Goal: Task Accomplishment & Management: Complete application form

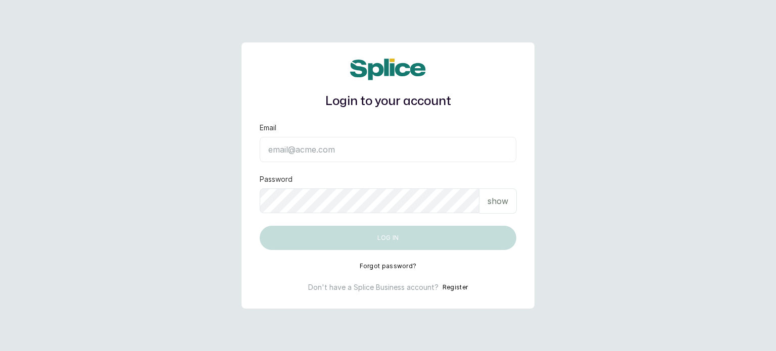
type input "[EMAIL_ADDRESS][DOMAIN_NAME]"
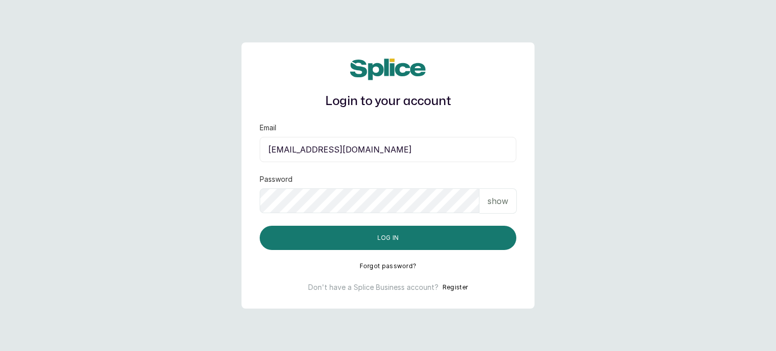
click at [497, 204] on p "show" at bounding box center [498, 201] width 21 height 12
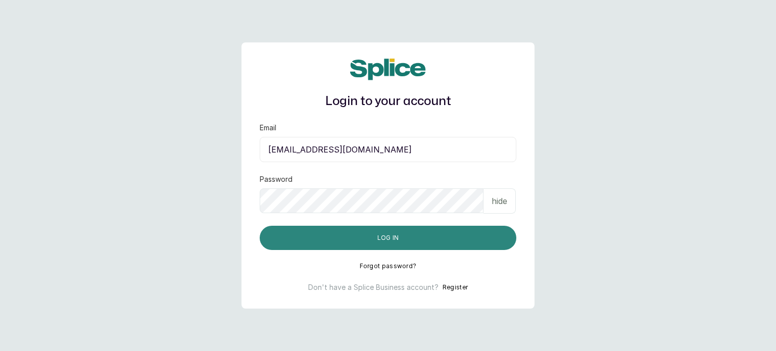
click at [436, 240] on button "Log in" at bounding box center [388, 238] width 257 height 24
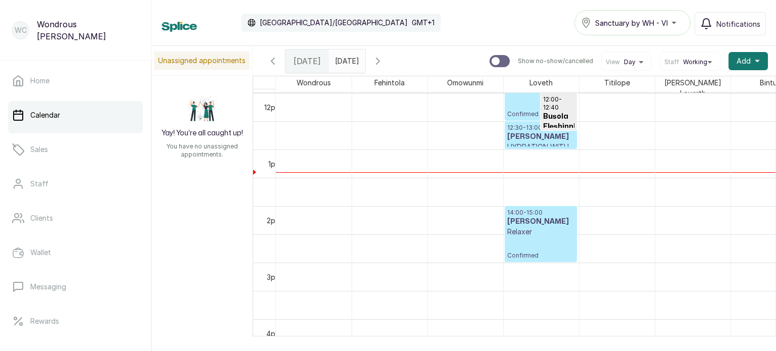
scroll to position [679, 0]
type input "dd/MM/yyyy"
click at [346, 55] on input "dd/MM/yyyy" at bounding box center [337, 58] width 16 height 17
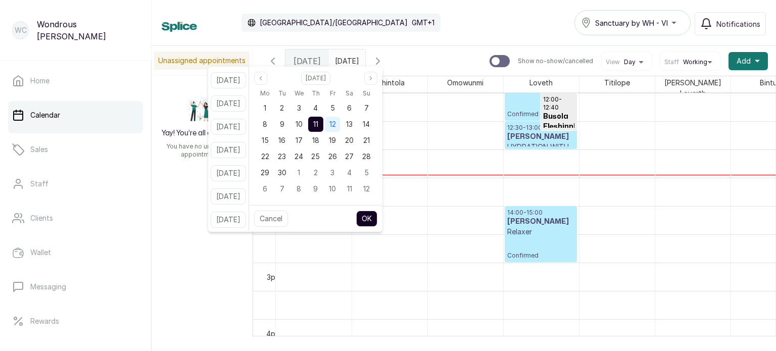
click at [336, 123] on span "12" at bounding box center [332, 124] width 7 height 9
click at [376, 216] on button "OK" at bounding box center [366, 219] width 21 height 16
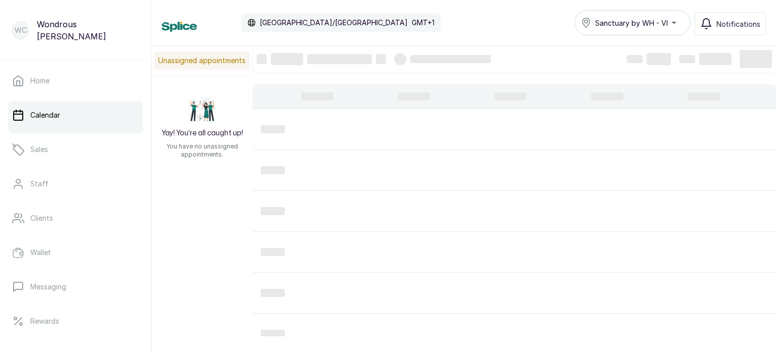
type input "12/09/2025"
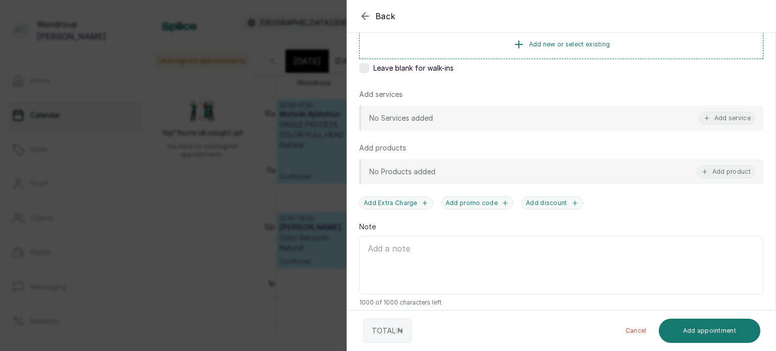
scroll to position [176, 0]
click at [701, 149] on div "Add products" at bounding box center [561, 148] width 404 height 10
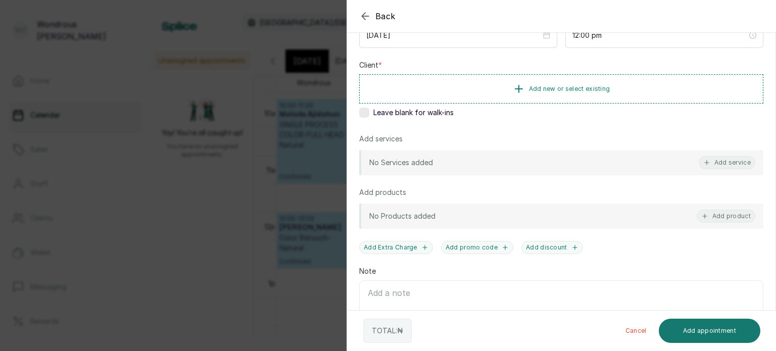
scroll to position [123, 0]
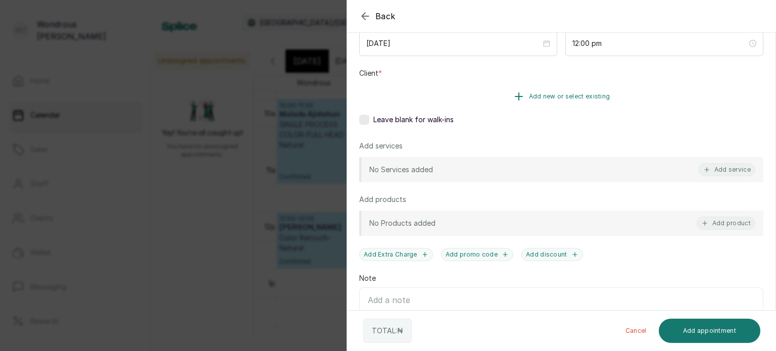
click at [566, 93] on span "Add new or select existing" at bounding box center [569, 96] width 81 height 8
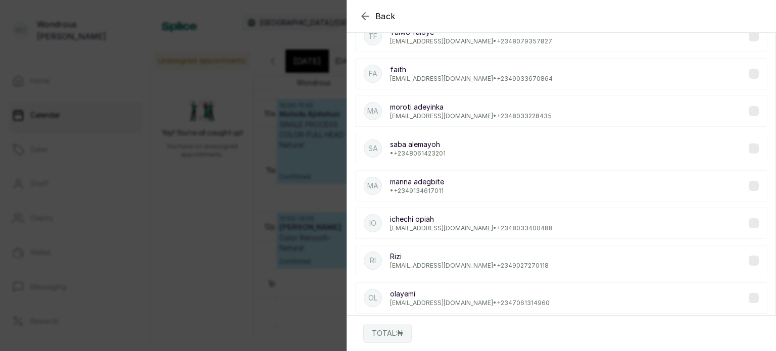
scroll to position [0, 0]
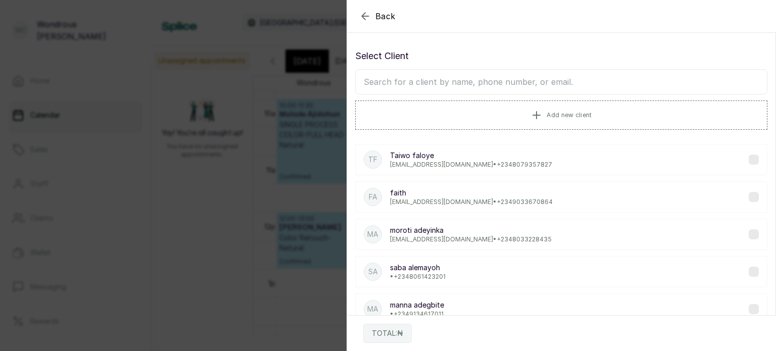
click at [450, 78] on input "text" at bounding box center [561, 81] width 412 height 25
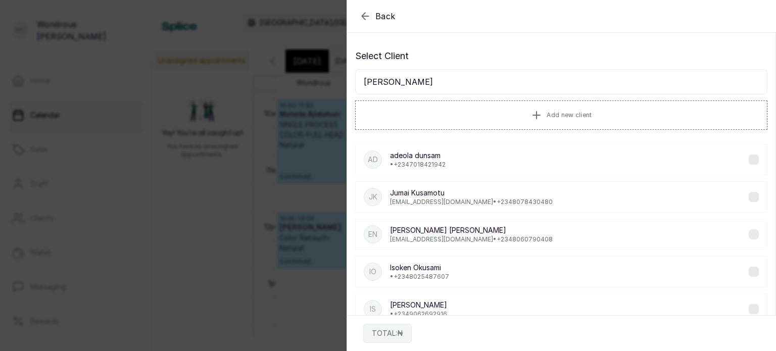
click at [418, 66] on div "Select Client sam Add new client" at bounding box center [561, 89] width 412 height 81
click at [383, 85] on input "sam" at bounding box center [561, 81] width 412 height 25
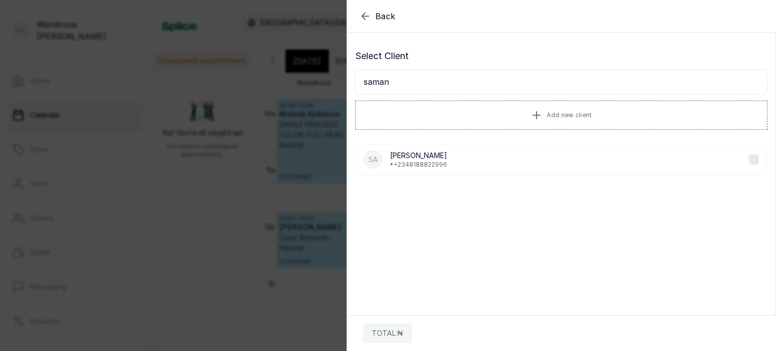
type input "saman"
click at [410, 158] on p "Samanta" at bounding box center [418, 156] width 57 height 10
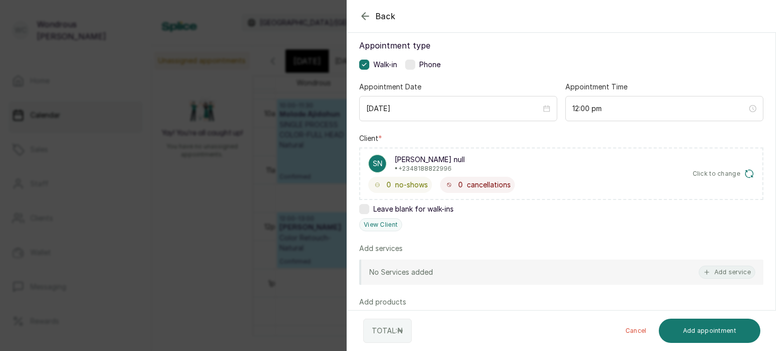
scroll to position [113, 0]
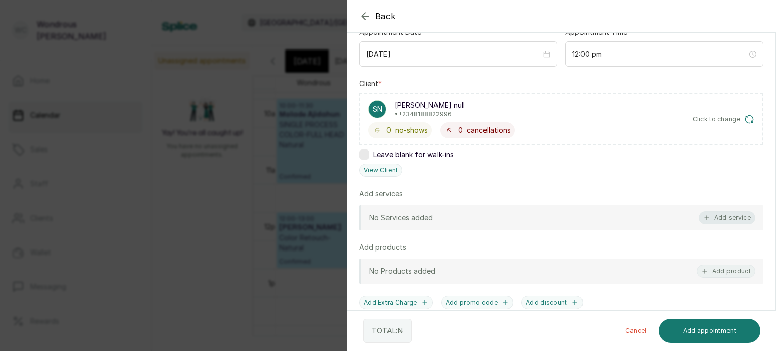
click at [707, 220] on button "Add service" at bounding box center [727, 217] width 57 height 13
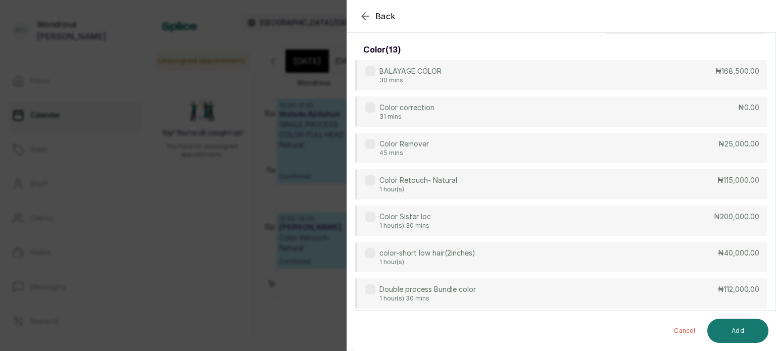
scroll to position [0, 0]
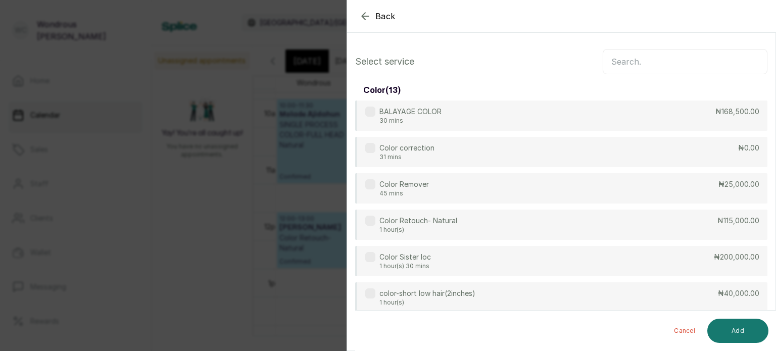
click at [646, 71] on input "text" at bounding box center [685, 61] width 165 height 25
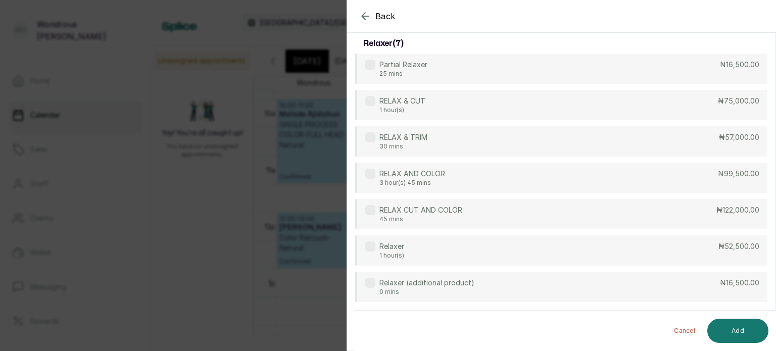
scroll to position [158, 0]
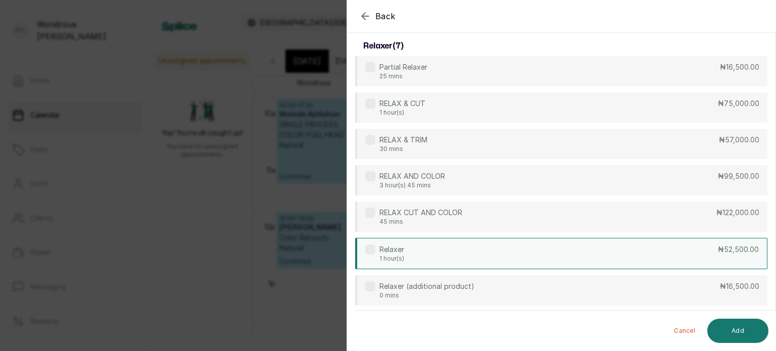
type input "relax"
click at [675, 252] on div "Relaxer 1 hour(s) ₦52,500.00" at bounding box center [561, 253] width 412 height 31
click at [746, 328] on button "Add" at bounding box center [737, 331] width 61 height 24
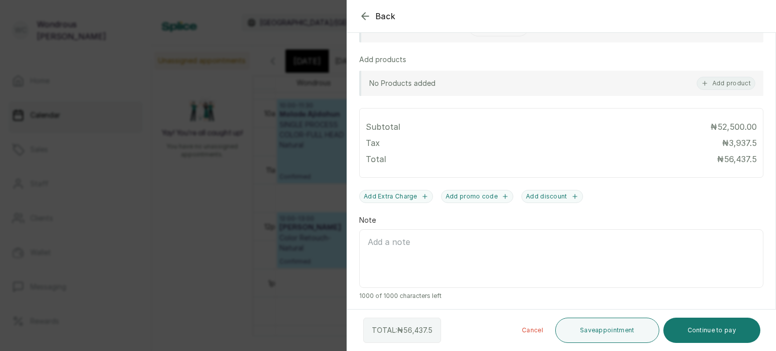
scroll to position [329, 0]
click at [612, 331] on button "Save appointment" at bounding box center [607, 330] width 104 height 25
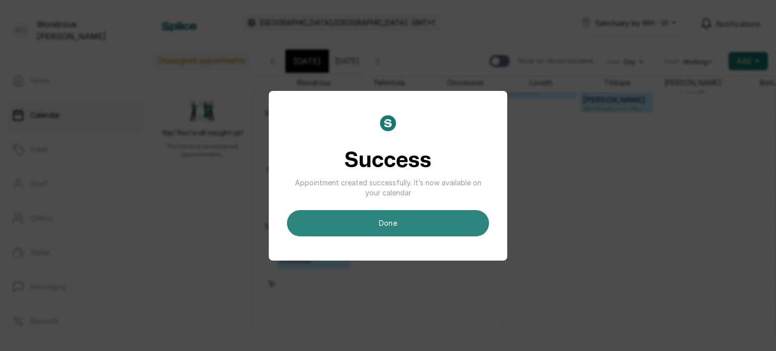
click at [462, 226] on button "done" at bounding box center [388, 223] width 202 height 26
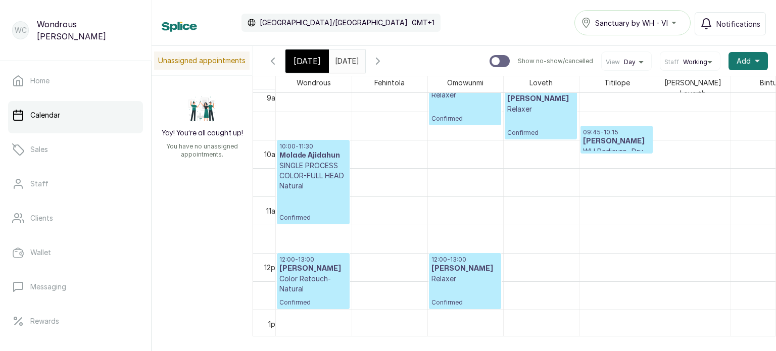
scroll to position [0, 0]
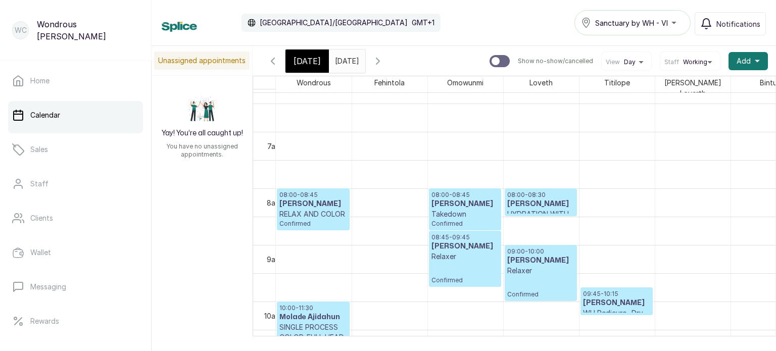
click at [346, 62] on input "12/09/2025" at bounding box center [337, 58] width 16 height 17
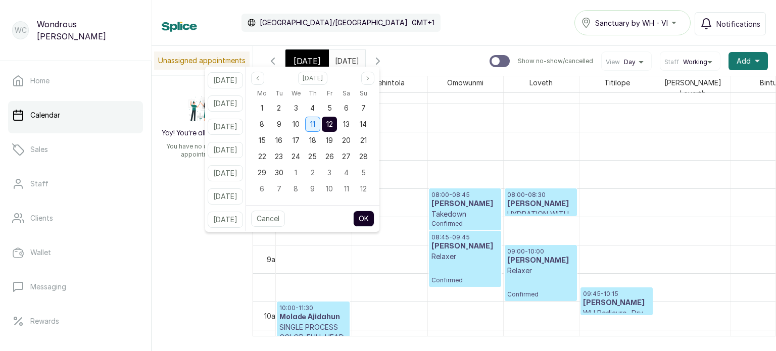
click at [315, 124] on span "11" at bounding box center [312, 124] width 5 height 9
click at [374, 215] on button "OK" at bounding box center [363, 219] width 21 height 16
type input "11/09/2025"
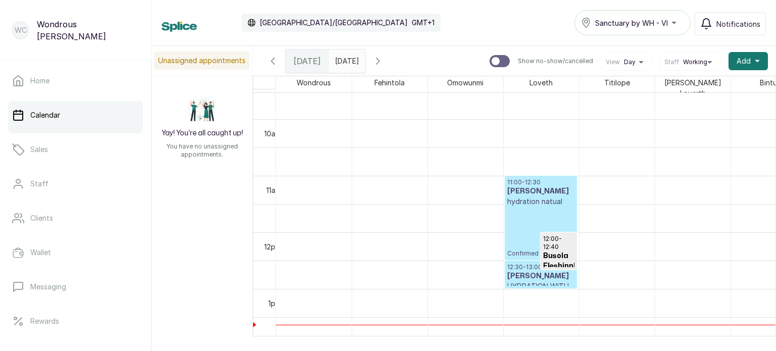
scroll to position [543, 0]
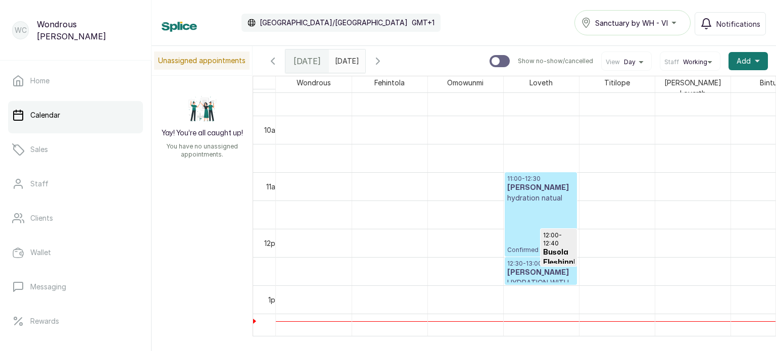
click at [536, 240] on div "11:00 - 12:30 Cynthia Nwaru hydration natual Confirmed" at bounding box center [540, 214] width 67 height 79
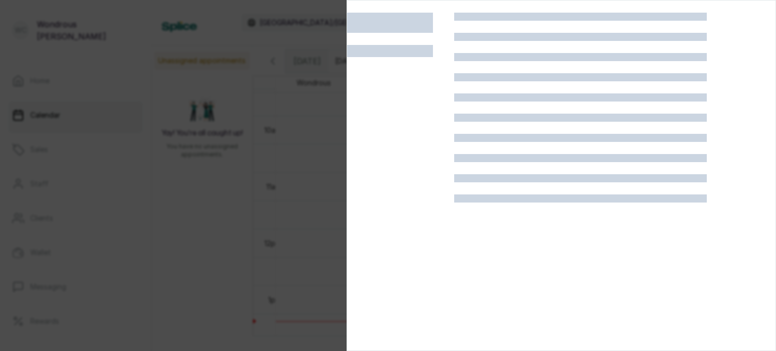
click at [536, 240] on div at bounding box center [580, 188] width 253 height 351
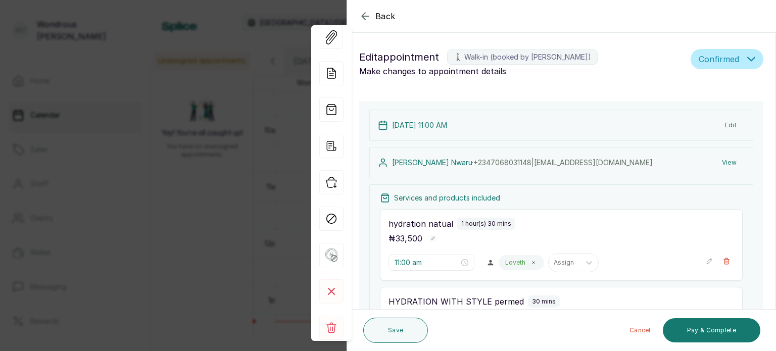
scroll to position [117, 0]
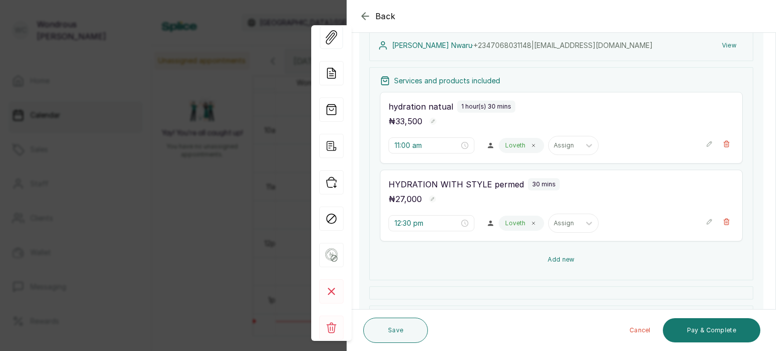
click at [552, 261] on button "Add new" at bounding box center [561, 260] width 363 height 24
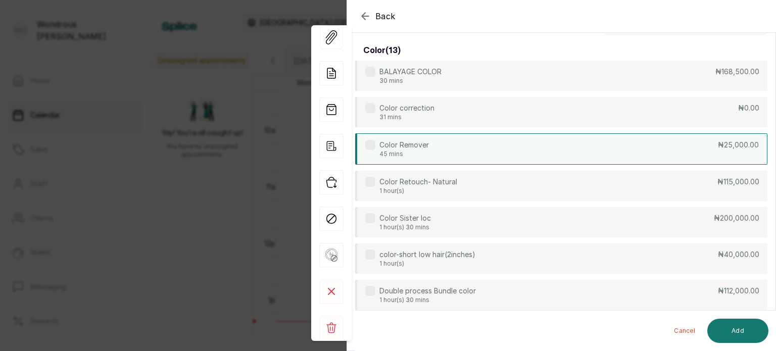
scroll to position [0, 0]
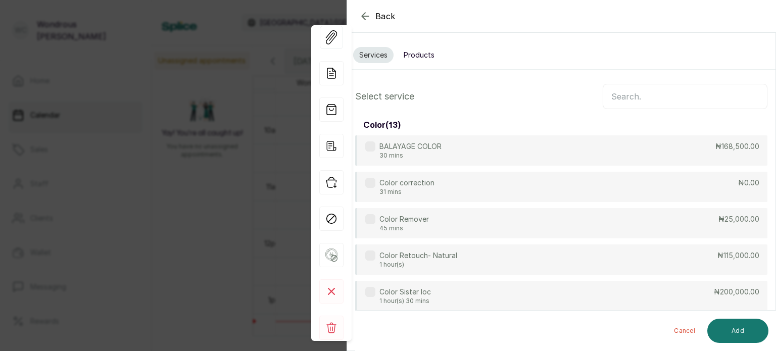
click at [616, 102] on input "text" at bounding box center [685, 96] width 165 height 25
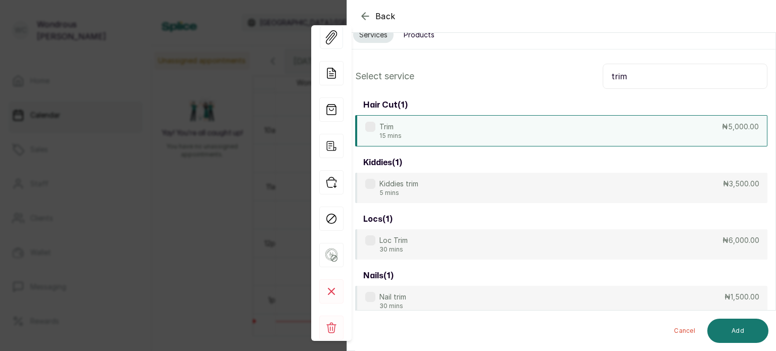
scroll to position [20, 0]
type input "trim"
click at [634, 139] on div "Trim 15 mins ₦5,000.00" at bounding box center [561, 131] width 412 height 31
click at [720, 341] on button "Add" at bounding box center [737, 331] width 61 height 24
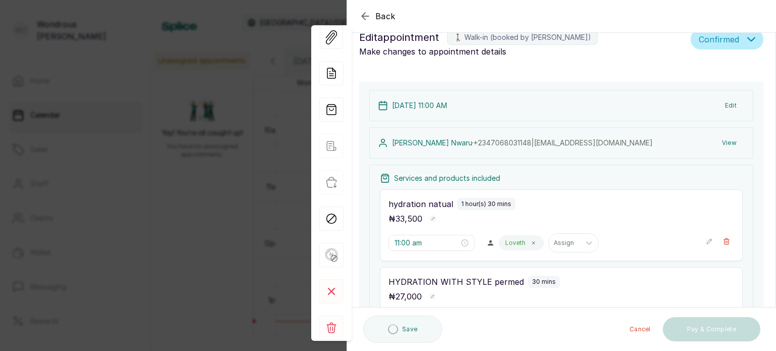
type input "1:00 pm"
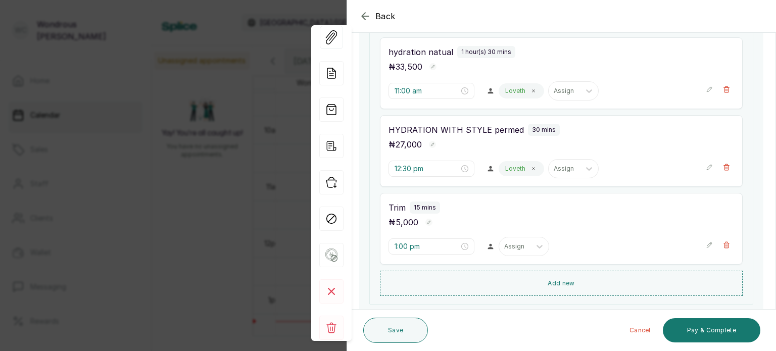
scroll to position [169, 0]
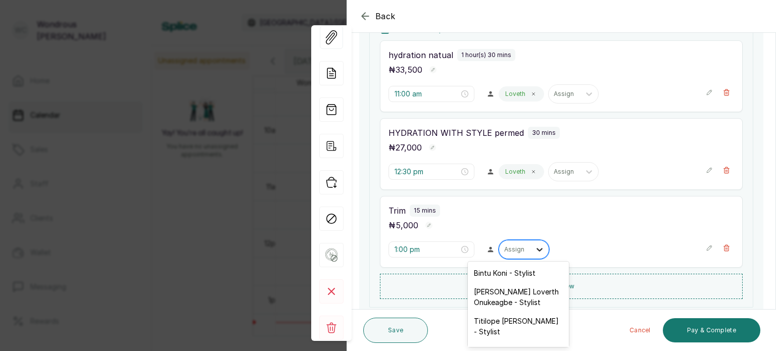
click at [535, 246] on icon at bounding box center [540, 250] width 10 height 10
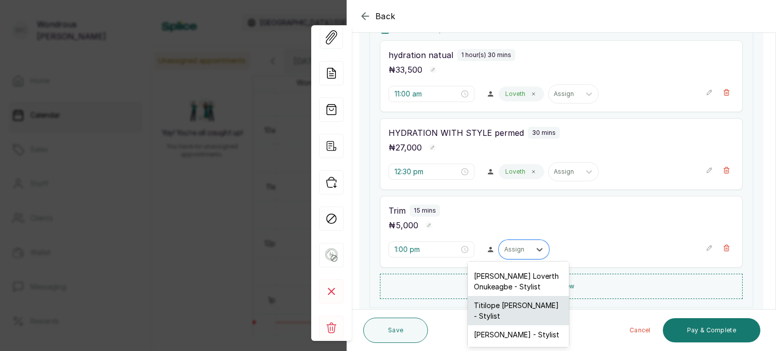
scroll to position [14, 0]
click at [533, 327] on div "Loveth Ogar - Stylist" at bounding box center [518, 336] width 101 height 19
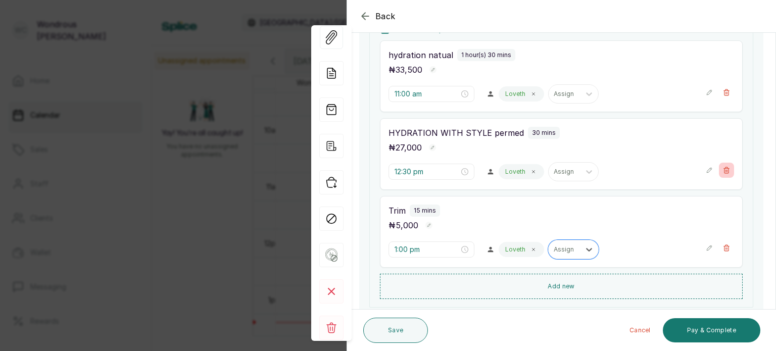
click at [725, 171] on button "Show no-show/cancelled" at bounding box center [726, 170] width 15 height 15
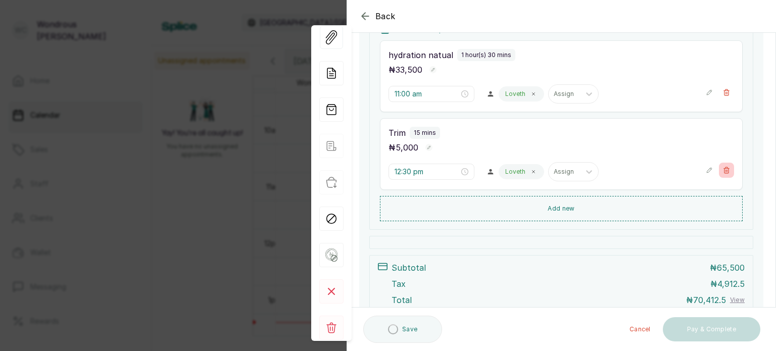
type input "1:00 pm"
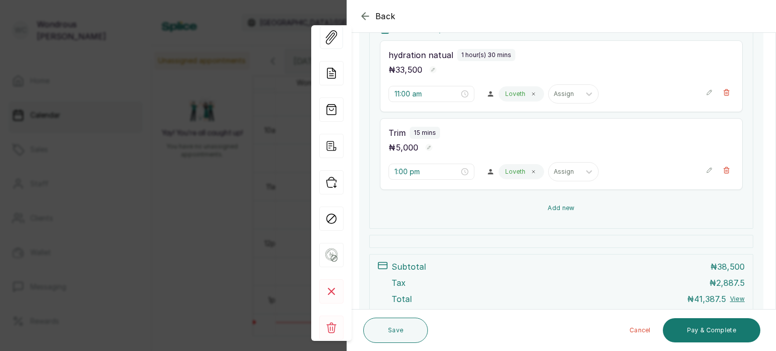
click at [507, 204] on button "Add new" at bounding box center [561, 208] width 363 height 24
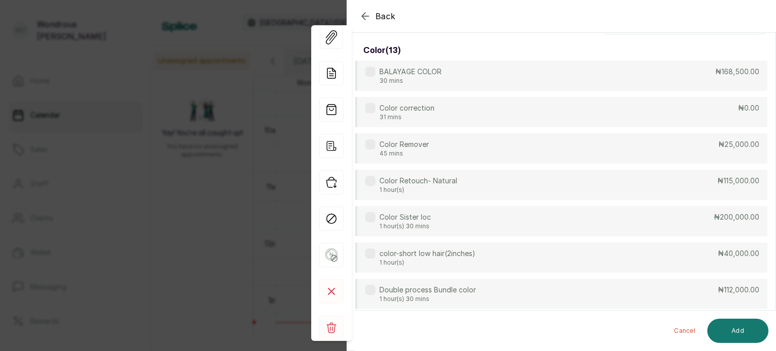
scroll to position [0, 0]
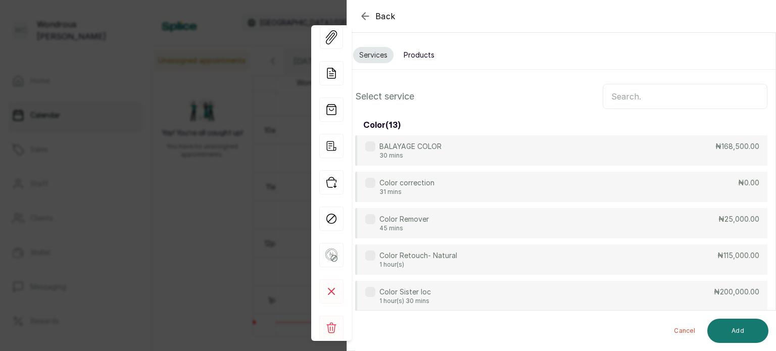
click at [611, 97] on input "text" at bounding box center [685, 96] width 165 height 25
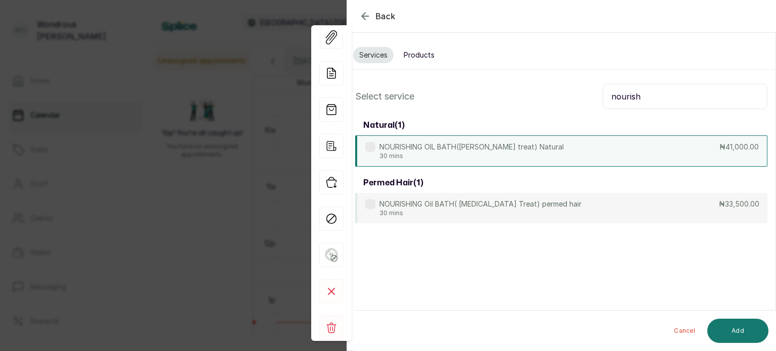
type input "nourish"
click at [615, 136] on div "NOURISHING OIL BATH(Dand ruff treat) Natural 30 mins ₦41,000.00" at bounding box center [561, 150] width 412 height 31
click at [733, 333] on button "Add" at bounding box center [737, 331] width 61 height 24
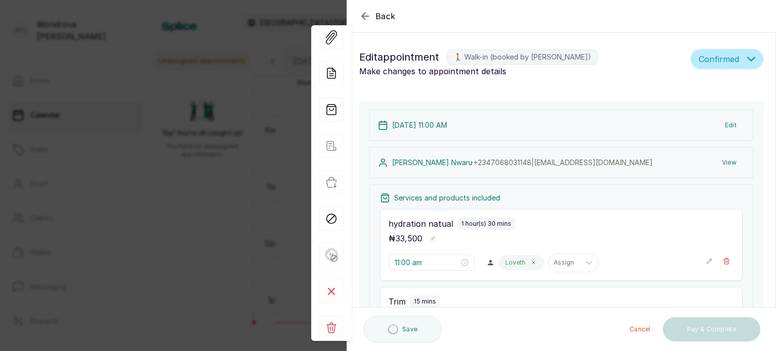
type input "1:15 pm"
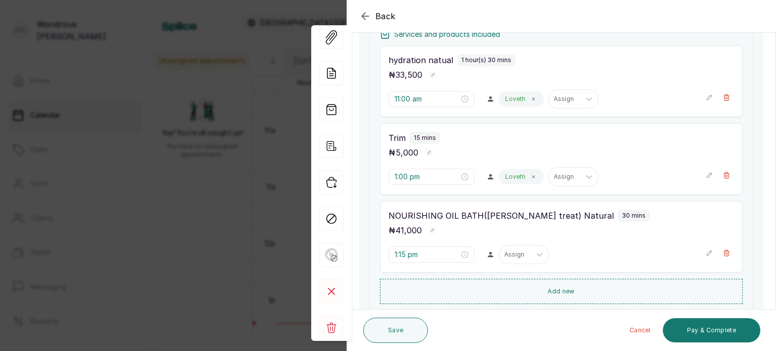
scroll to position [165, 0]
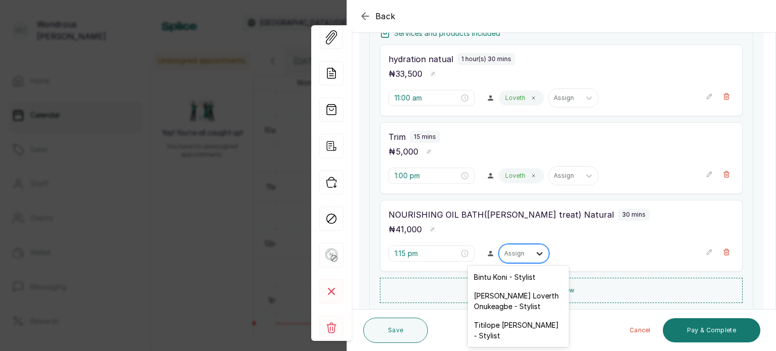
click at [537, 253] on icon at bounding box center [540, 254] width 6 height 4
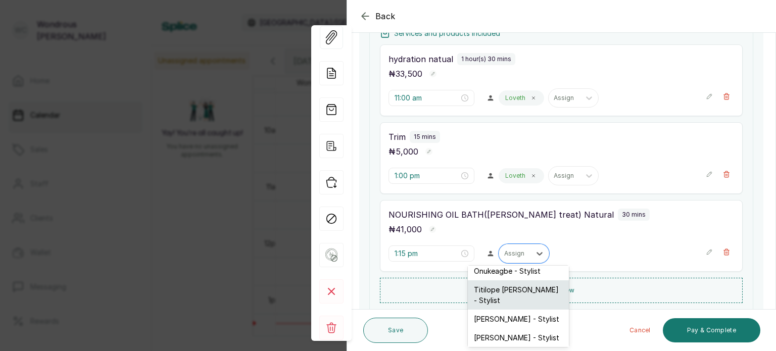
scroll to position [34, 0]
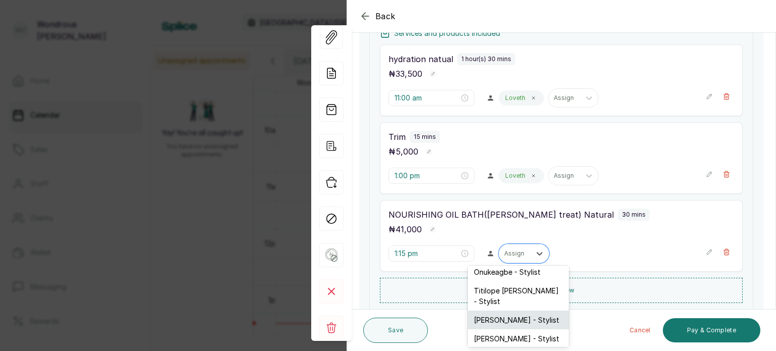
click at [524, 311] on div "Loveth Ogar - Stylist" at bounding box center [518, 320] width 101 height 19
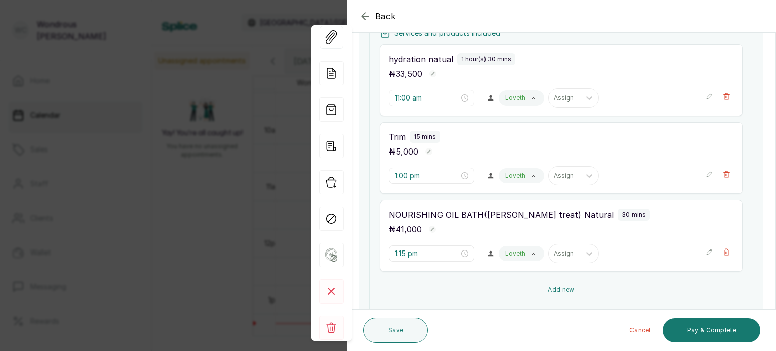
click at [537, 290] on button "Add new" at bounding box center [561, 290] width 363 height 24
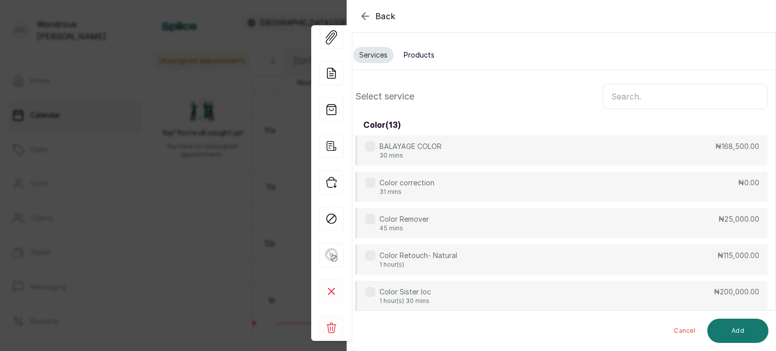
click at [616, 96] on input "text" at bounding box center [685, 96] width 165 height 25
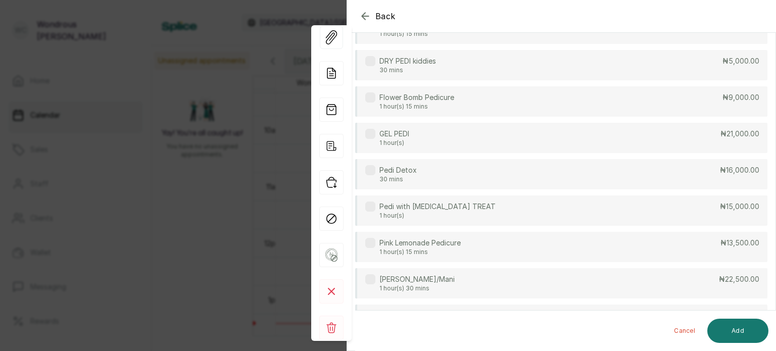
scroll to position [304, 0]
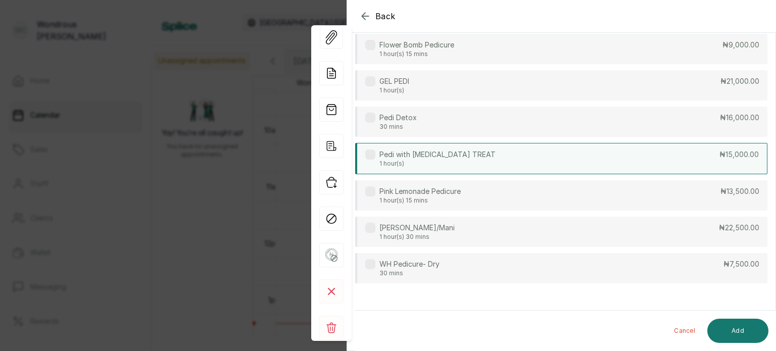
type input "pedi"
click at [549, 160] on div "Pedi with CALLUS TREAT 1 hour(s) ₦15,000.00" at bounding box center [561, 158] width 412 height 31
click at [722, 327] on button "Add" at bounding box center [737, 331] width 61 height 24
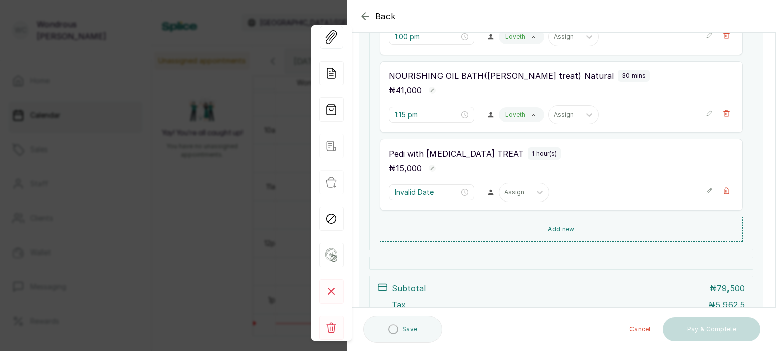
type input "1:45 pm"
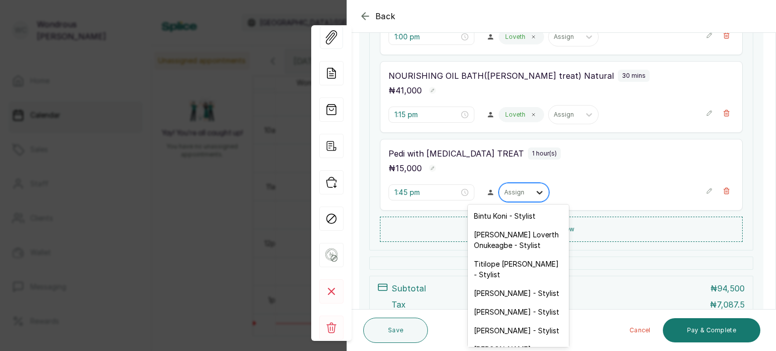
click at [535, 191] on icon at bounding box center [540, 192] width 10 height 10
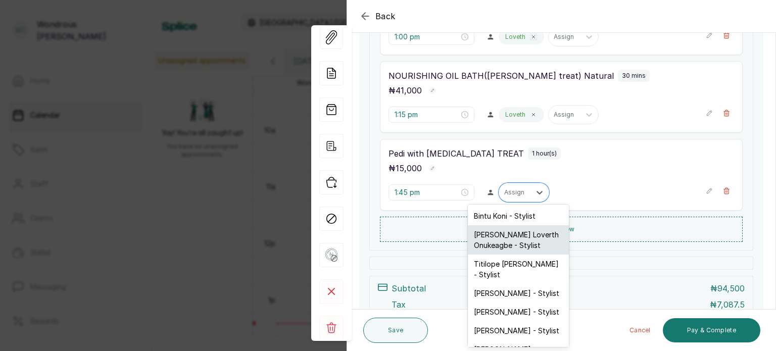
click at [519, 245] on div "Chinyere Loverth Onukeagbe - Stylist" at bounding box center [518, 239] width 101 height 29
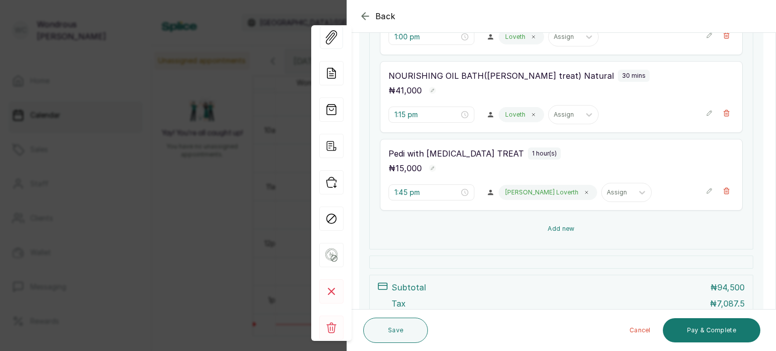
click at [544, 229] on button "Add new" at bounding box center [561, 229] width 363 height 24
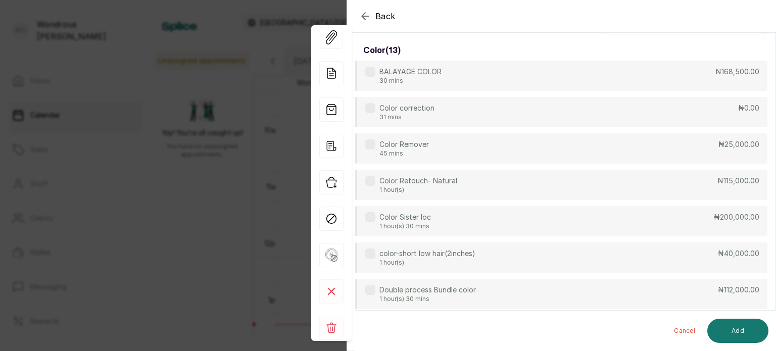
scroll to position [0, 0]
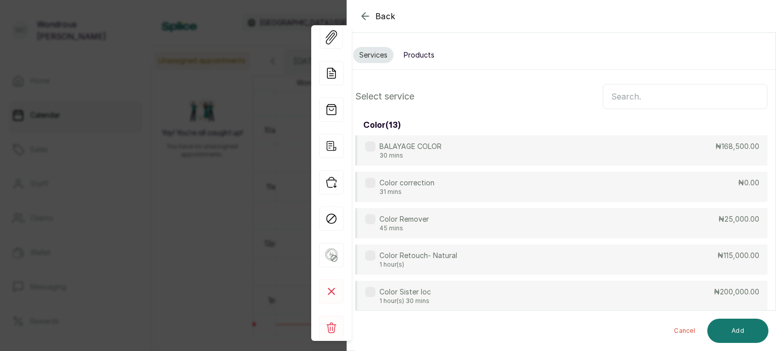
click at [633, 99] on input "text" at bounding box center [685, 96] width 165 height 25
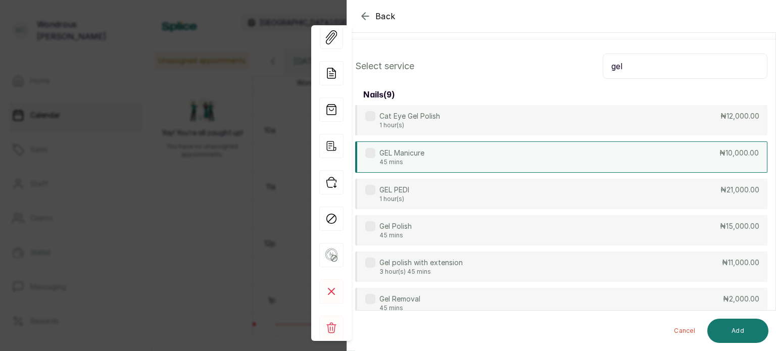
scroll to position [29, 0]
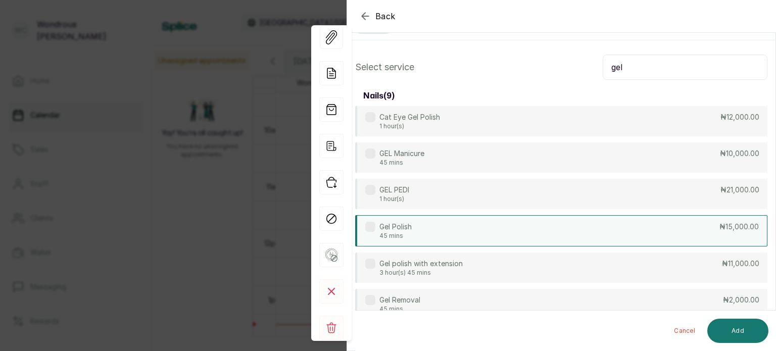
type input "gel"
click at [632, 226] on div "Gel Polish 45 mins ₦15,000.00" at bounding box center [561, 230] width 412 height 31
click at [743, 329] on button "Add" at bounding box center [737, 331] width 61 height 24
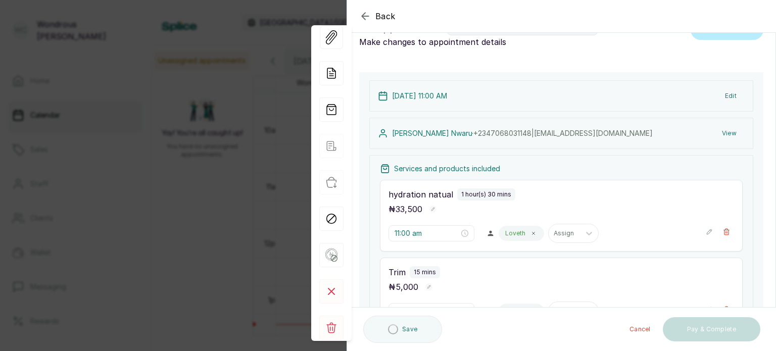
type input "2:45 pm"
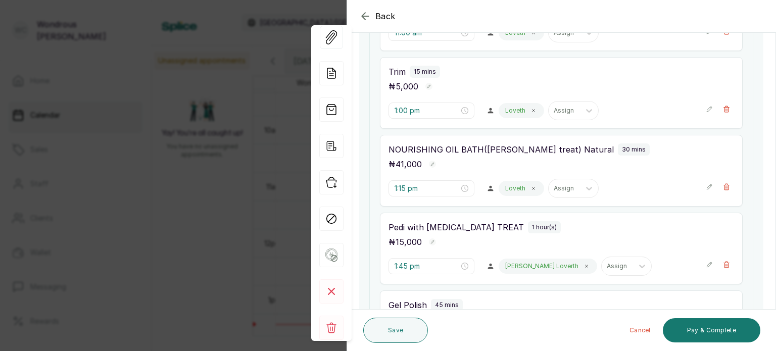
scroll to position [229, 0]
click at [431, 241] on icon "button" at bounding box center [433, 243] width 4 height 4
type input "1"
type input "30,000"
click at [443, 242] on icon "button" at bounding box center [447, 244] width 9 height 9
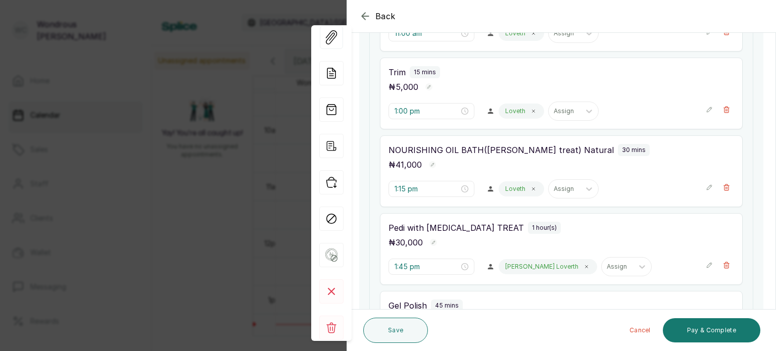
scroll to position [353, 0]
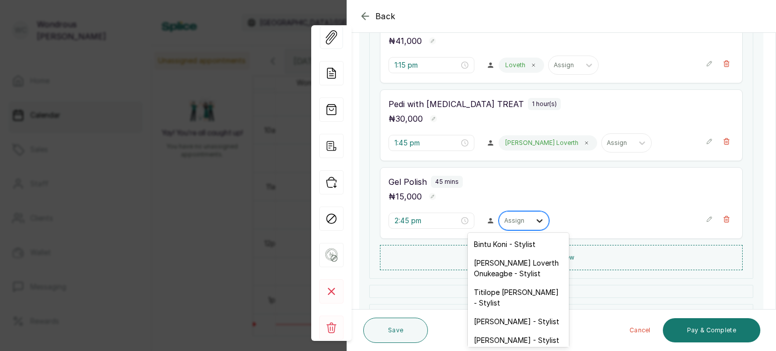
click at [537, 220] on icon at bounding box center [540, 221] width 6 height 4
click at [519, 264] on div "Chinyere Loverth Onukeagbe - Stylist" at bounding box center [518, 268] width 101 height 29
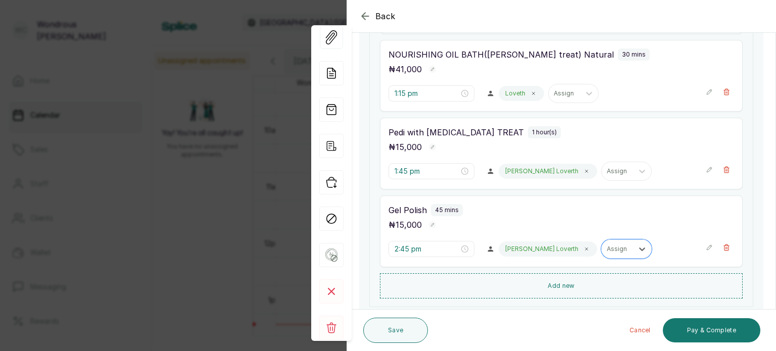
scroll to position [324, 0]
click at [390, 337] on button "Save" at bounding box center [395, 330] width 65 height 25
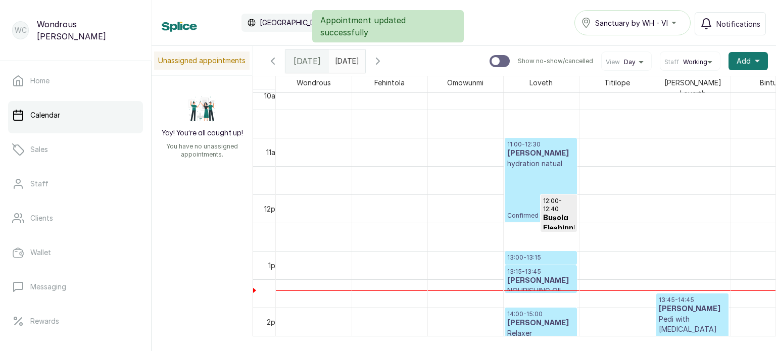
scroll to position [592, 0]
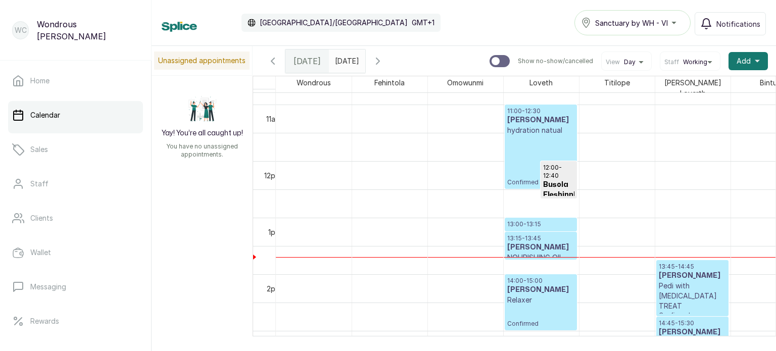
click at [517, 118] on h3 "Cynthia Nwaru" at bounding box center [540, 120] width 67 height 10
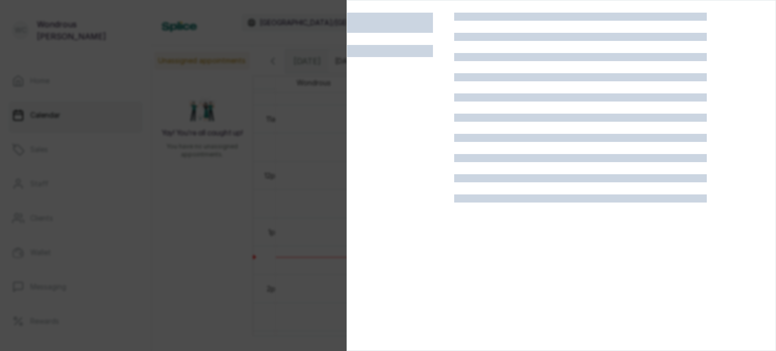
click at [517, 118] on div at bounding box center [580, 118] width 253 height 8
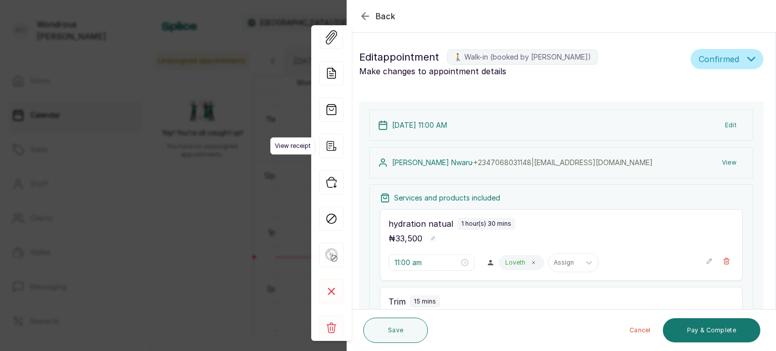
click at [330, 150] on icon "button" at bounding box center [331, 146] width 24 height 24
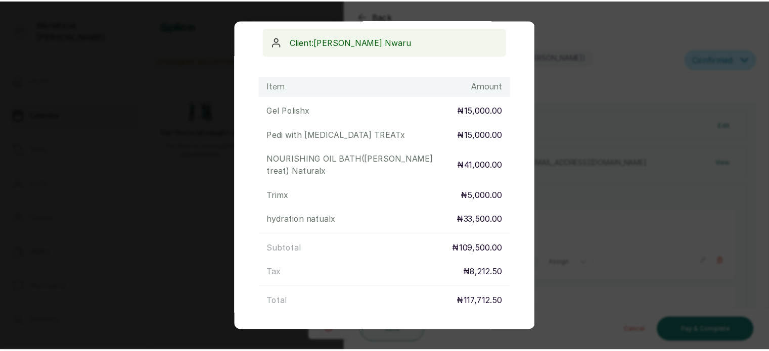
scroll to position [182, 0]
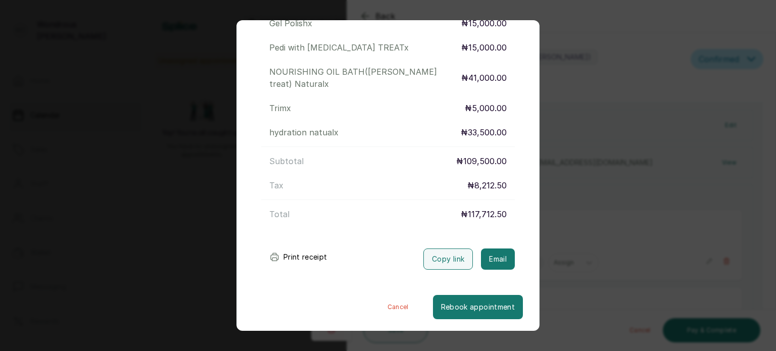
click at [274, 256] on icon "submit" at bounding box center [274, 257] width 10 height 10
click at [383, 305] on button "Cancel" at bounding box center [398, 307] width 70 height 24
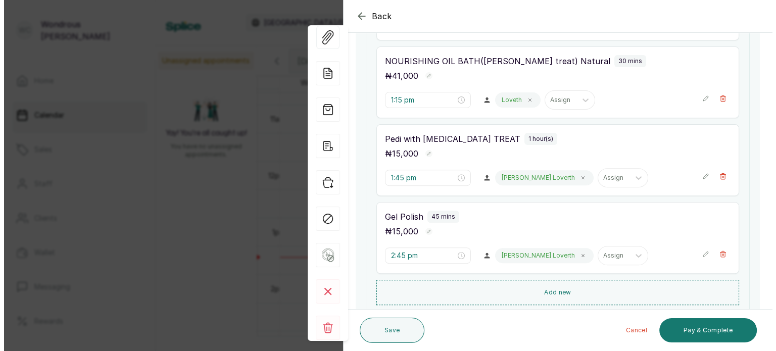
scroll to position [315, 0]
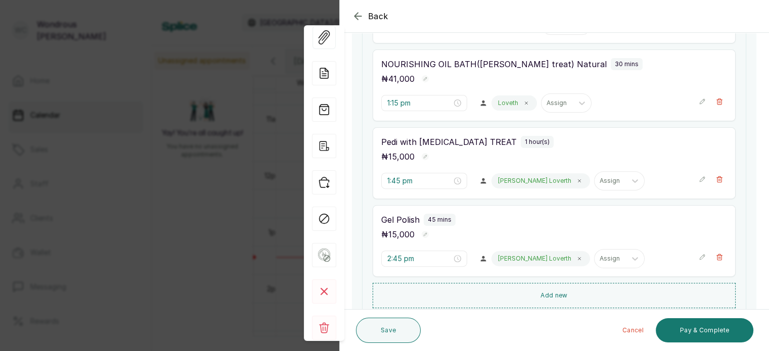
click at [374, 16] on span "Back" at bounding box center [378, 16] width 20 height 12
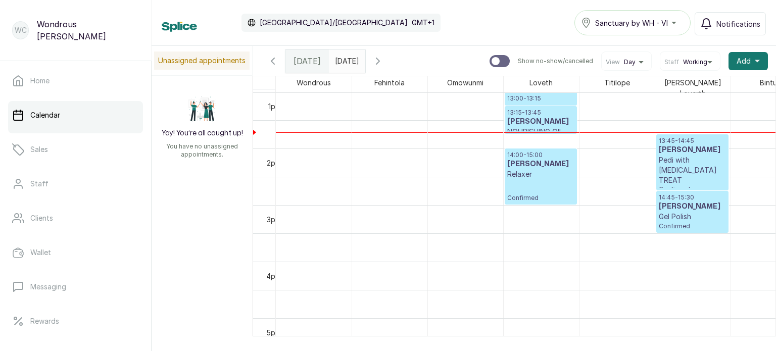
scroll to position [736, 0]
click at [346, 59] on input "11/09/2025" at bounding box center [337, 58] width 16 height 17
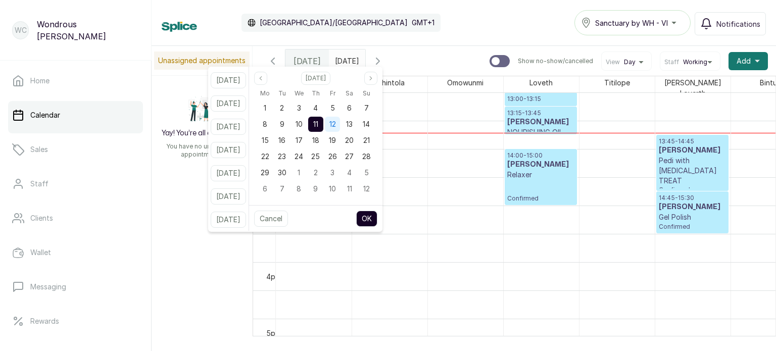
click at [336, 127] on span "12" at bounding box center [332, 124] width 7 height 9
click at [377, 217] on button "OK" at bounding box center [366, 219] width 21 height 16
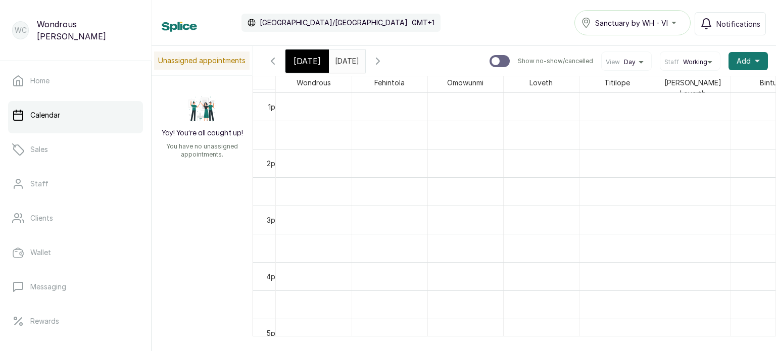
scroll to position [341, 0]
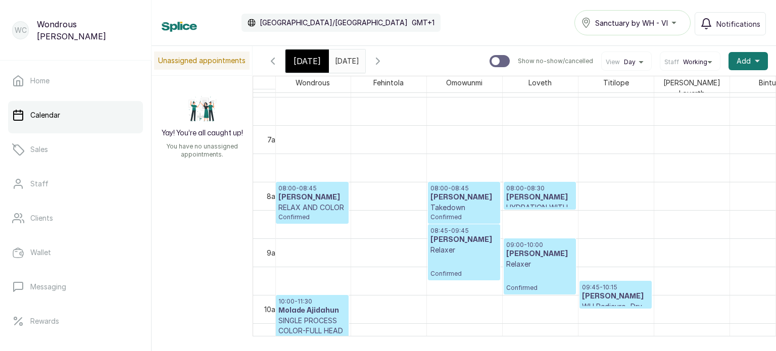
click at [346, 61] on input "12/09/2025" at bounding box center [337, 58] width 16 height 17
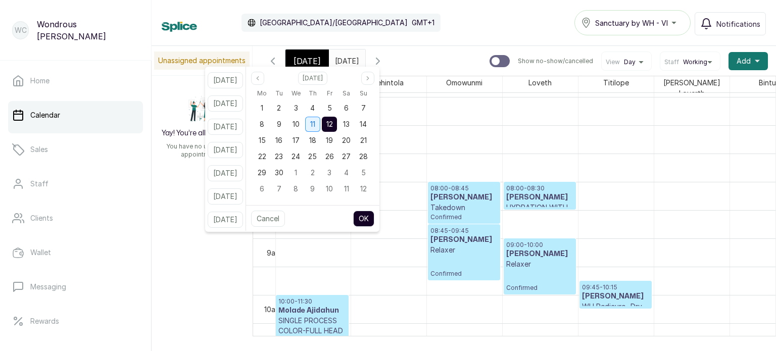
click at [315, 123] on span "11" at bounding box center [312, 124] width 5 height 9
click at [374, 219] on button "OK" at bounding box center [363, 219] width 21 height 16
type input "11/09/2025"
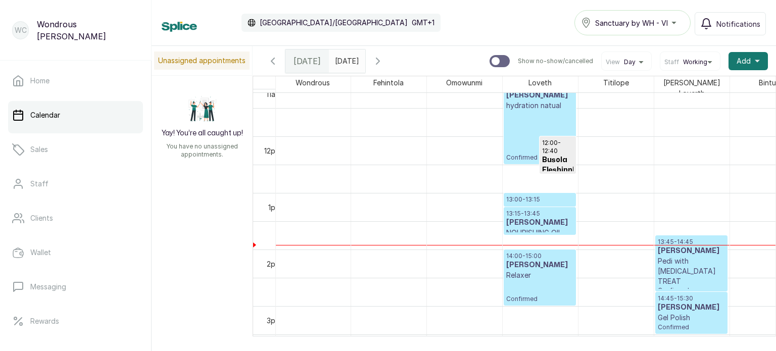
click at [540, 218] on h3 "Cynthia Nwaru" at bounding box center [539, 223] width 67 height 10
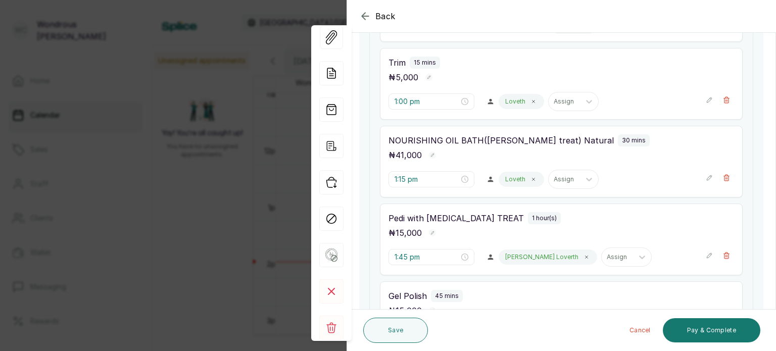
scroll to position [237, 0]
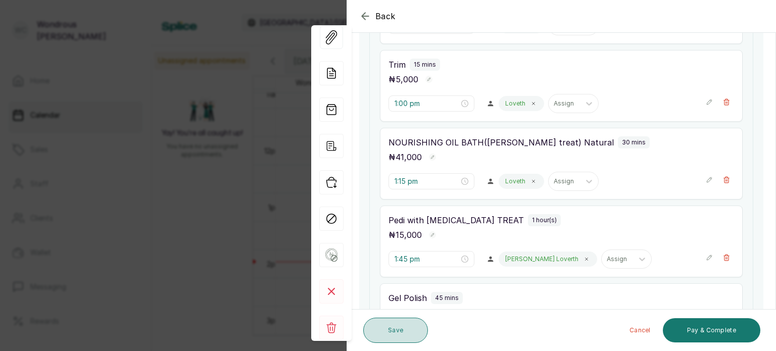
click at [396, 332] on button "Save" at bounding box center [395, 330] width 65 height 25
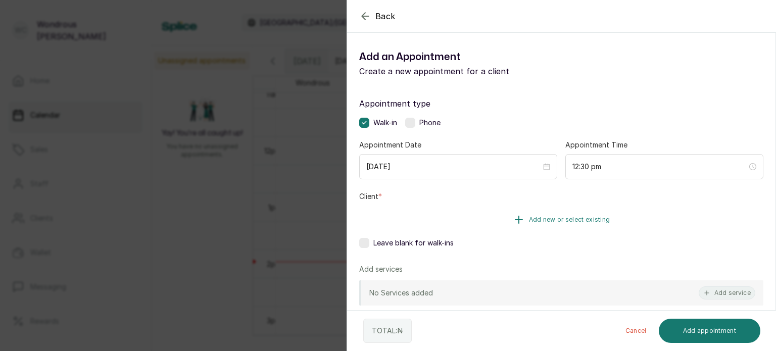
click at [422, 220] on button "Add new or select existing" at bounding box center [561, 220] width 404 height 28
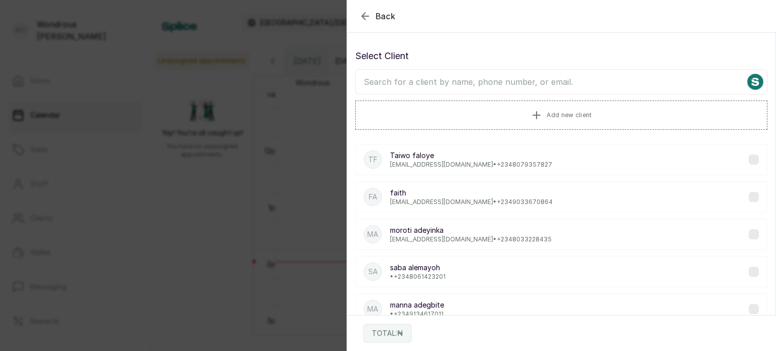
click at [392, 72] on input "text" at bounding box center [561, 81] width 412 height 25
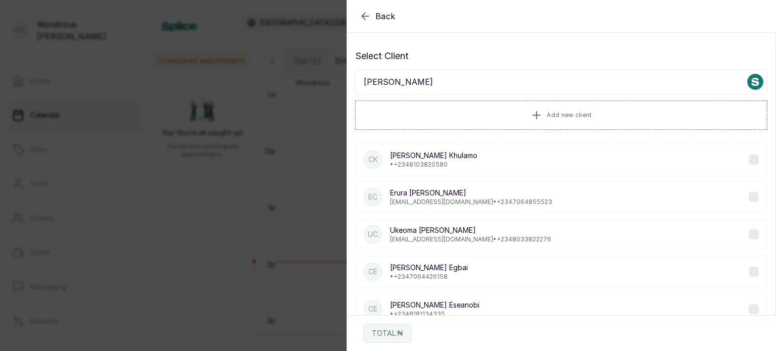
scroll to position [0, 0]
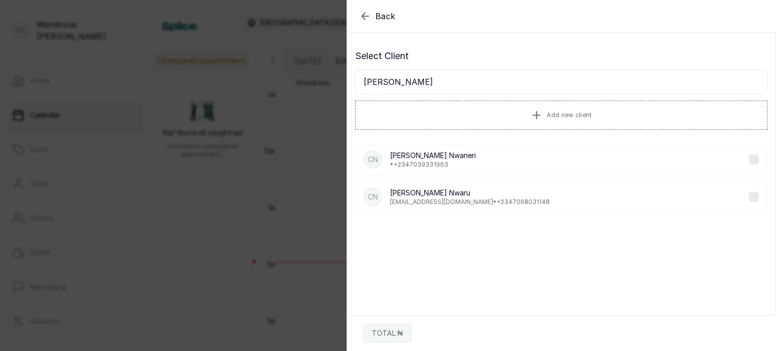
type input "cynthia nwa"
click at [448, 188] on p "Cynthia Nwaru" at bounding box center [470, 193] width 160 height 10
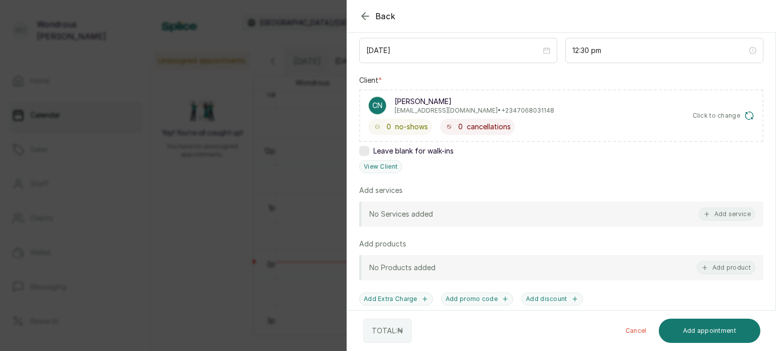
scroll to position [123, 0]
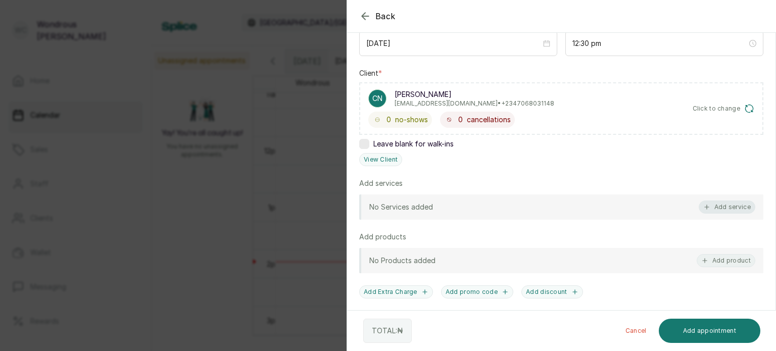
click at [728, 204] on button "Add service" at bounding box center [727, 207] width 57 height 13
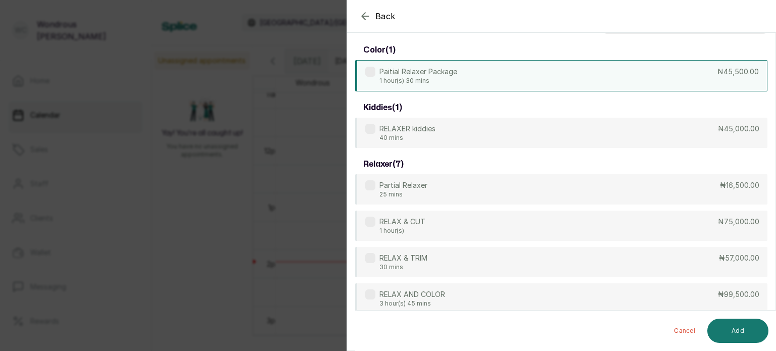
scroll to position [0, 0]
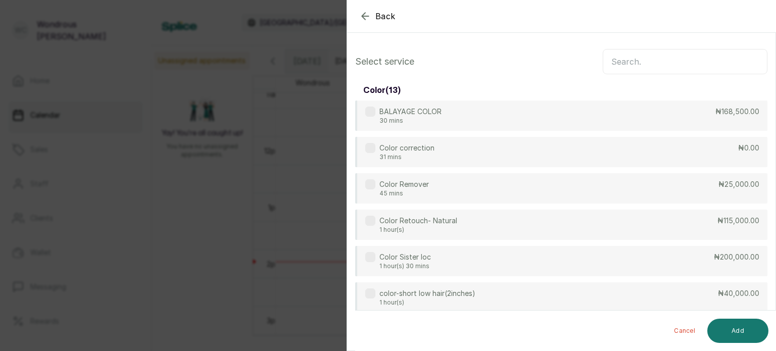
click at [617, 62] on input "text" at bounding box center [685, 61] width 165 height 25
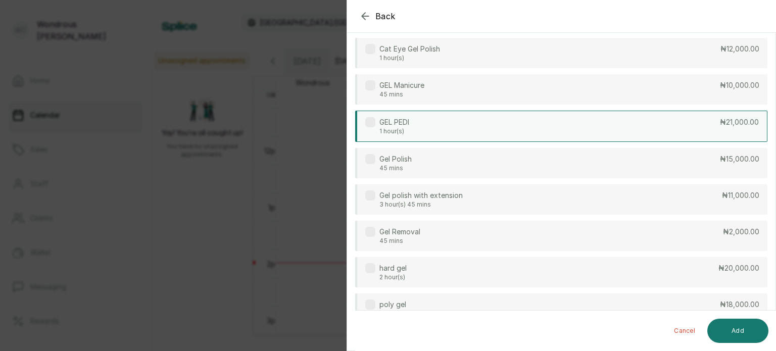
scroll to position [75, 0]
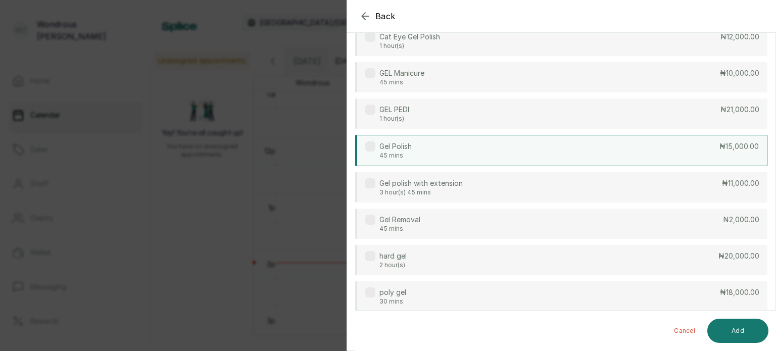
type input "gel"
click at [507, 162] on div "Gel Polish 45 mins ₦15,000.00" at bounding box center [561, 150] width 412 height 31
click at [734, 331] on button "Add" at bounding box center [737, 331] width 61 height 24
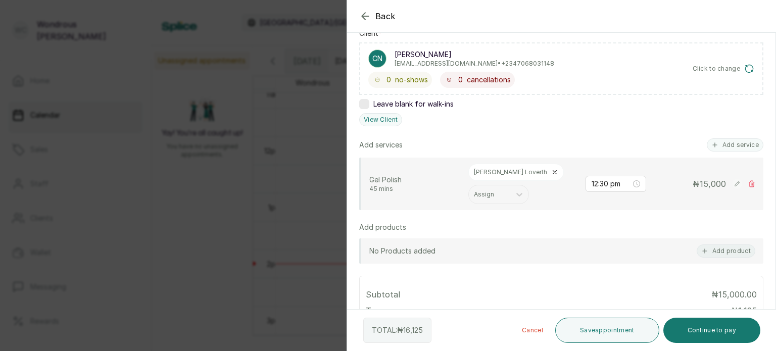
scroll to position [168, 0]
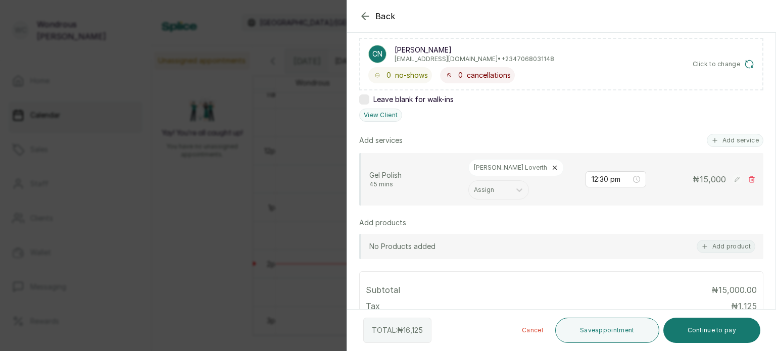
click at [213, 208] on div "Back Add Appointment Add an Appointment Create a new appointment for a client A…" at bounding box center [388, 175] width 776 height 351
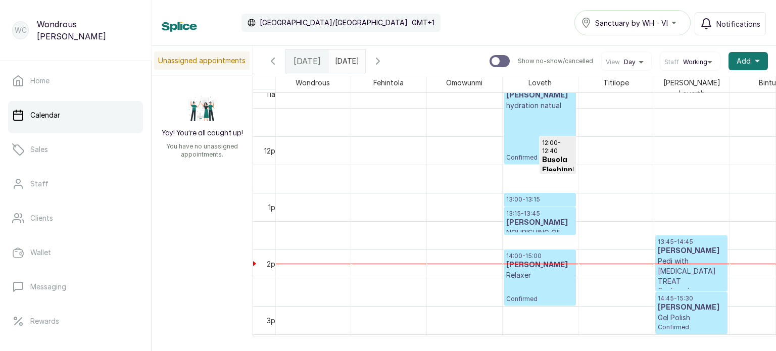
click at [530, 222] on h3 "Cynthia Nwaru" at bounding box center [539, 223] width 67 height 10
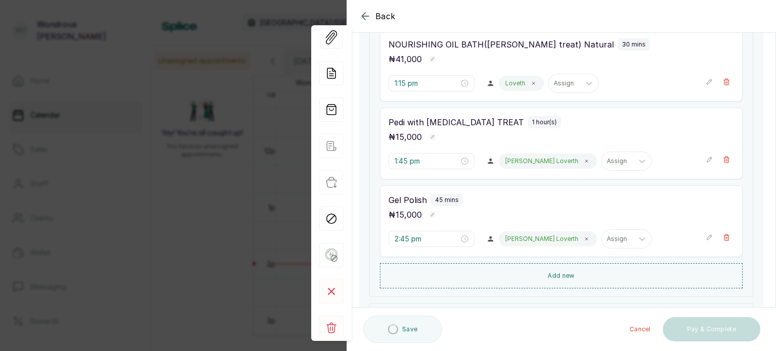
scroll to position [338, 0]
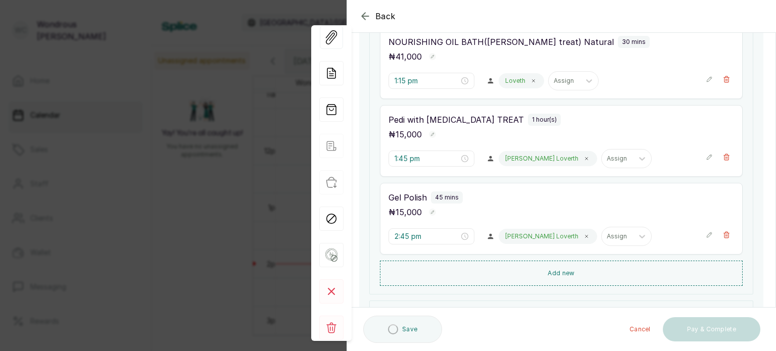
click at [430, 213] on rect "button" at bounding box center [432, 212] width 7 height 7
type input "1"
type input "30,000"
click at [445, 212] on icon "button" at bounding box center [447, 213] width 4 height 3
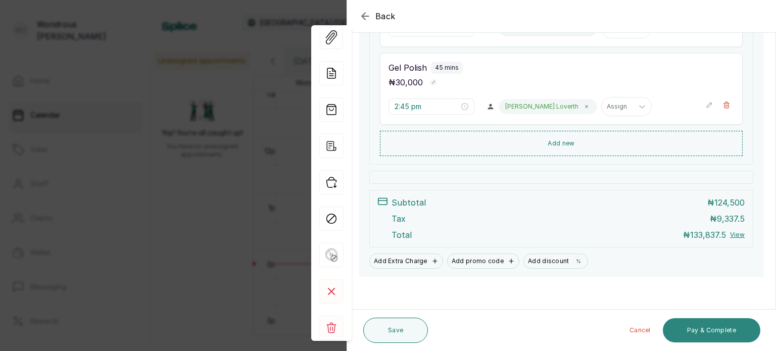
scroll to position [467, 0]
click at [703, 334] on button "Pay & Complete" at bounding box center [712, 330] width 98 height 24
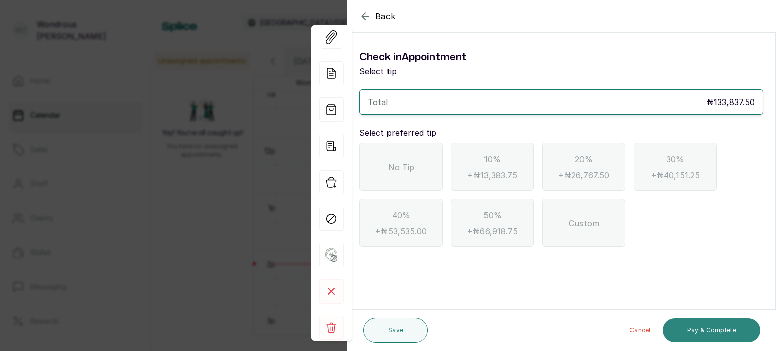
scroll to position [0, 0]
click at [424, 185] on div "No Tip" at bounding box center [400, 167] width 83 height 48
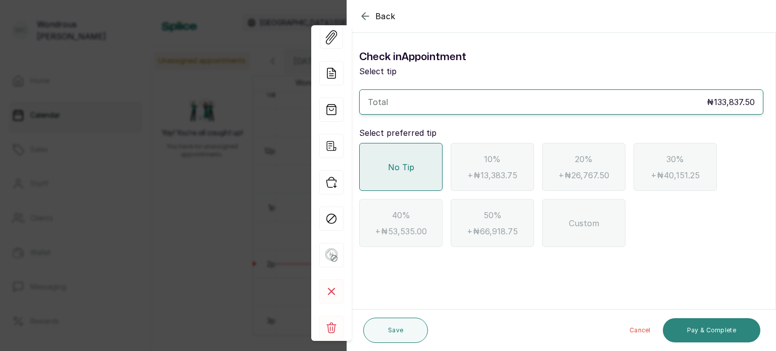
click at [697, 337] on button "Pay & Complete" at bounding box center [712, 330] width 98 height 24
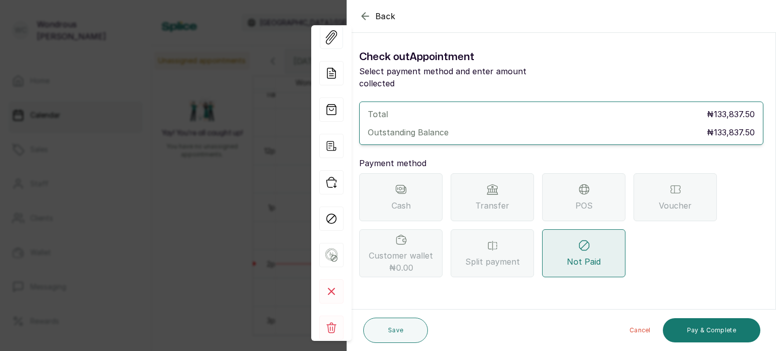
click at [577, 200] on span "POS" at bounding box center [584, 206] width 17 height 12
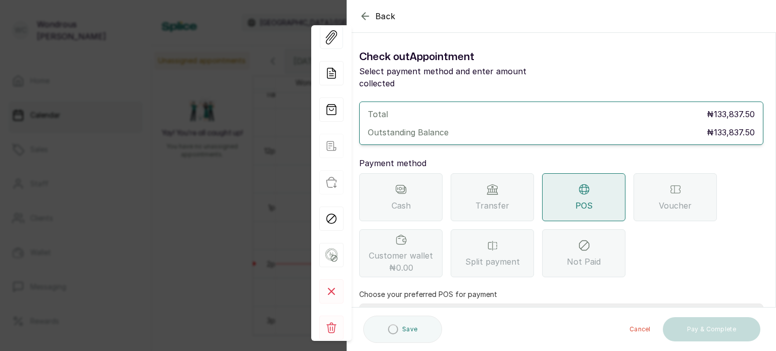
scroll to position [104, 0]
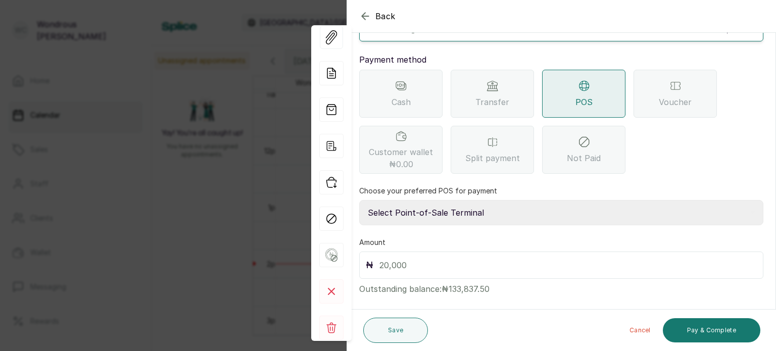
click at [494, 209] on select "Select Point-of-Sale Terminal s by wh enterprise Guaranty Trust Bank Union Bank…" at bounding box center [561, 212] width 404 height 25
select select "aceeee34-48ab-4a8a-8369-545a8d520b0b"
click at [359, 200] on select "Select Point-of-Sale Terminal s by wh enterprise Guaranty Trust Bank Union Bank…" at bounding box center [561, 212] width 404 height 25
click at [462, 258] on input "text" at bounding box center [567, 265] width 377 height 14
type input "133,837.5"
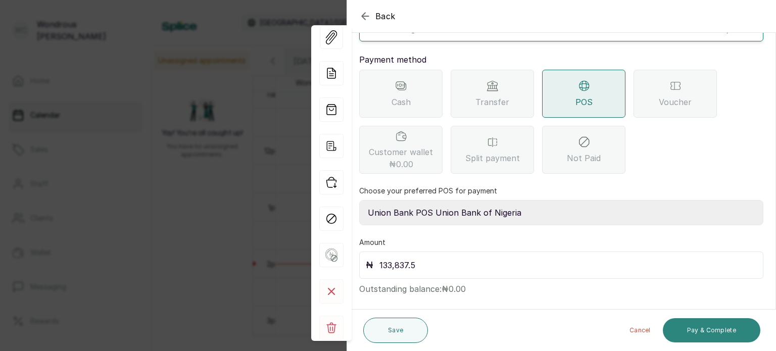
click at [734, 328] on button "Pay & Complete" at bounding box center [712, 330] width 98 height 24
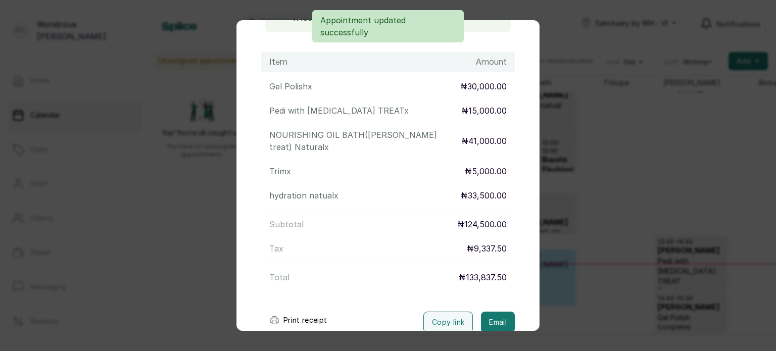
scroll to position [195, 0]
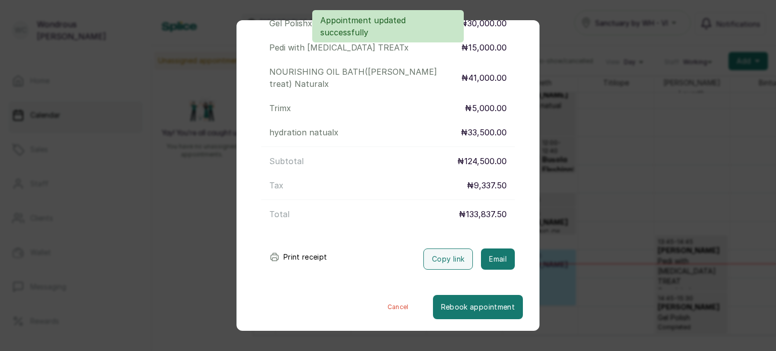
click at [291, 252] on button "Print receipt" at bounding box center [298, 257] width 74 height 20
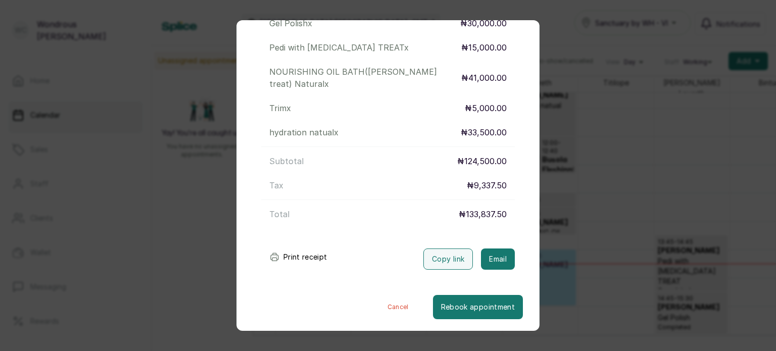
click at [583, 246] on div "Transaction Details Booking ID: # SP8GaKDk Date: 11 Sep, 2025 ・ 11:00 AM Billed…" at bounding box center [388, 175] width 776 height 351
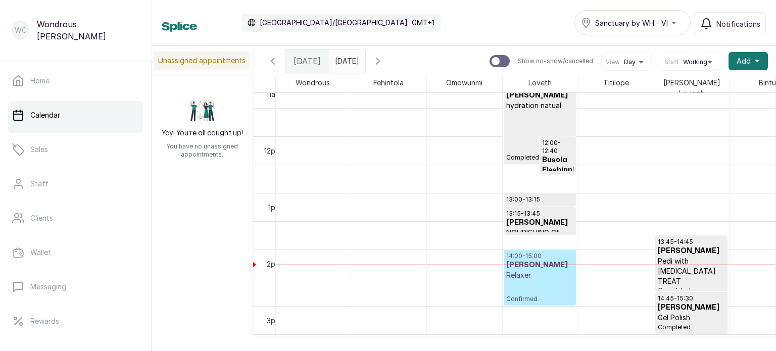
click at [346, 58] on input "11/09/2025" at bounding box center [337, 58] width 16 height 17
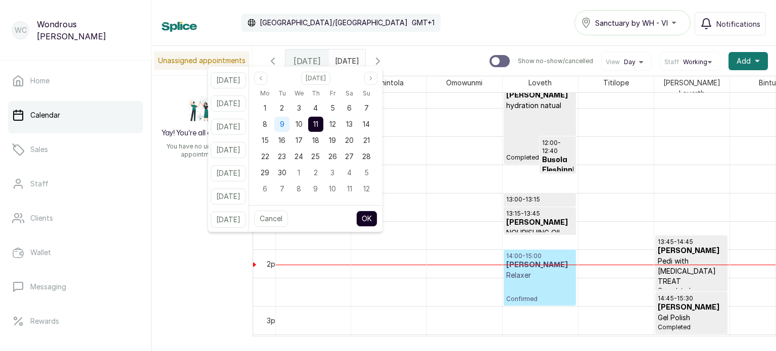
click at [284, 127] on span "9" at bounding box center [282, 124] width 5 height 9
click at [377, 224] on button "OK" at bounding box center [366, 219] width 21 height 16
type input "09/09/2025"
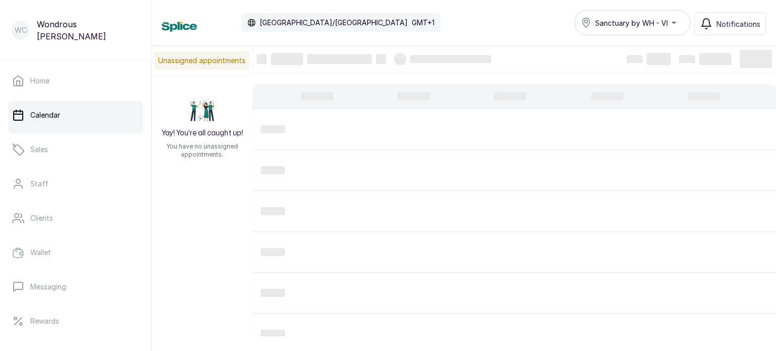
scroll to position [340, 0]
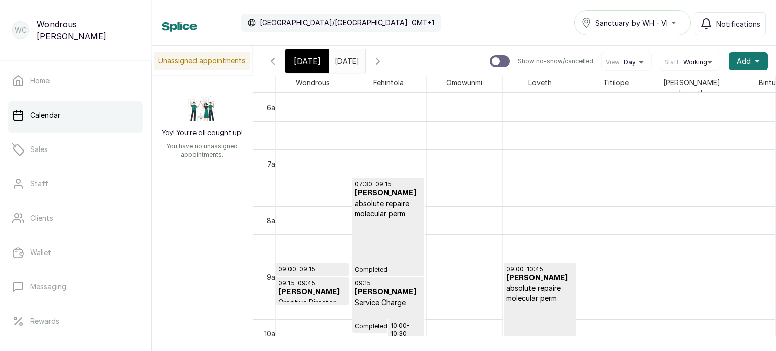
click at [387, 192] on h3 "Ifeoma Edwin" at bounding box center [388, 193] width 67 height 10
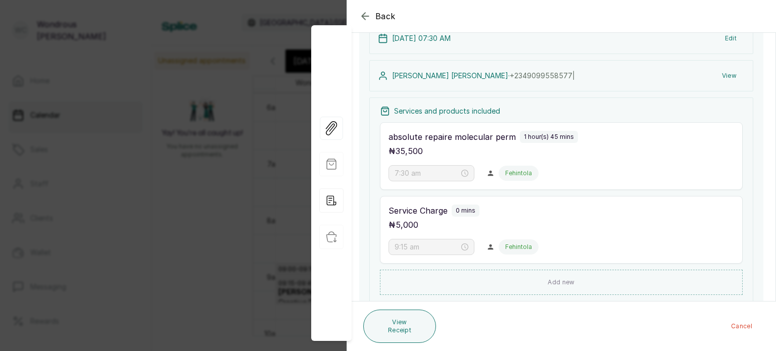
scroll to position [127, 0]
click at [176, 123] on div "Back Appointment Details Edit appointment 🚶 Walk-in (booked by Wondrous Carter)…" at bounding box center [388, 175] width 776 height 351
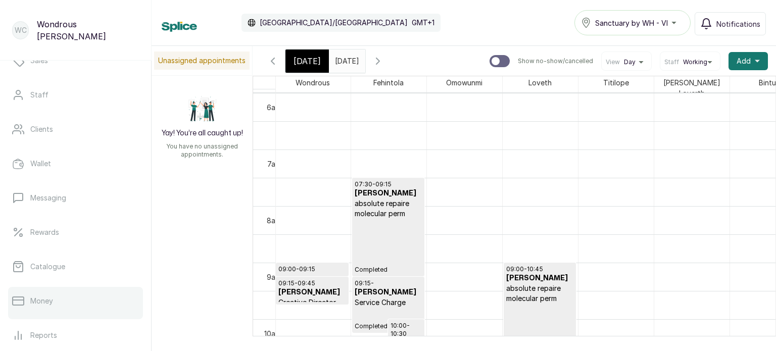
scroll to position [156, 0]
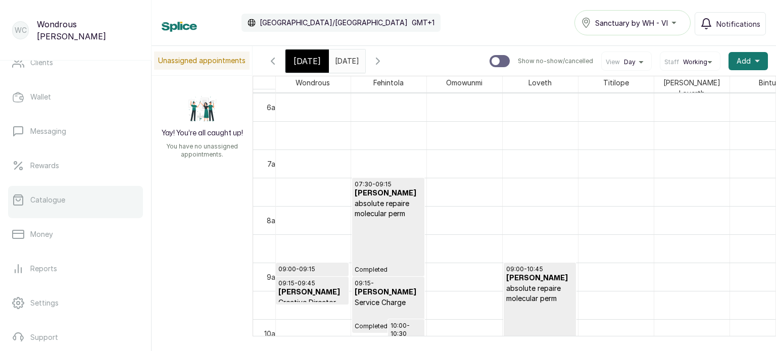
click at [79, 207] on link "Catalogue" at bounding box center [75, 200] width 135 height 28
